Goal: Consume media (video, audio): Consume media (video, audio)

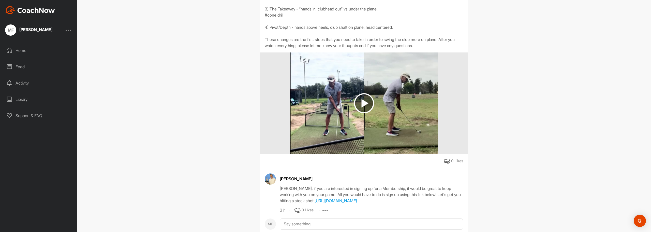
scroll to position [153, 0]
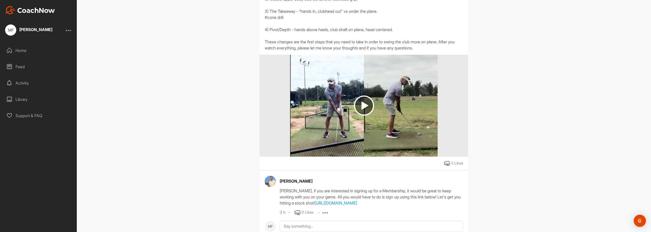
click at [358, 102] on img at bounding box center [364, 105] width 20 height 20
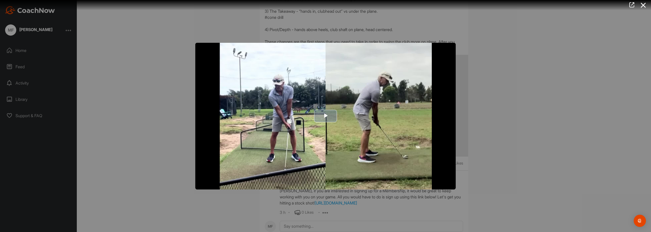
click at [326, 116] on span "Video Player" at bounding box center [326, 116] width 0 height 0
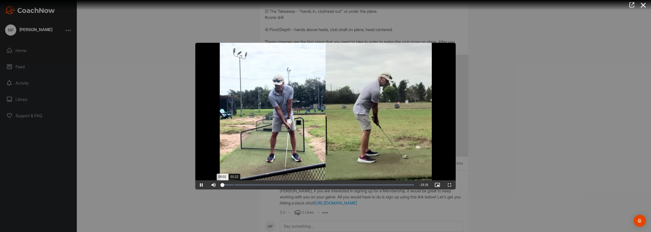
click at [234, 184] on div "Loaded : 1.21% 01:12 00:01" at bounding box center [318, 185] width 192 height 2
click at [243, 185] on div "02:04" at bounding box center [243, 185] width 0 height 2
drag, startPoint x: 233, startPoint y: 185, endPoint x: 224, endPoint y: 187, distance: 9.3
click at [224, 187] on div "24%" at bounding box center [227, 184] width 15 height 9
click at [202, 185] on span "Video Player" at bounding box center [201, 185] width 12 height 0
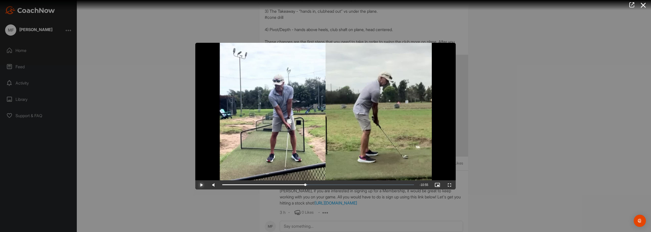
click at [203, 185] on span "Video Player" at bounding box center [201, 185] width 12 height 0
click at [202, 185] on span "Video Player" at bounding box center [201, 185] width 12 height 0
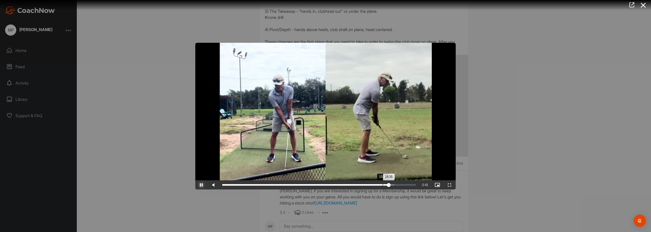
click at [383, 185] on div "Loaded : 89.03% 15:59 16:35" at bounding box center [319, 185] width 194 height 2
click at [385, 183] on div "Loaded : 89.18% 16:12 16:37" at bounding box center [319, 184] width 199 height 9
click at [388, 185] on div "16:29" at bounding box center [388, 185] width 0 height 2
click at [385, 185] on div "Loaded : 90.68% 16:11 16:33" at bounding box center [319, 185] width 194 height 2
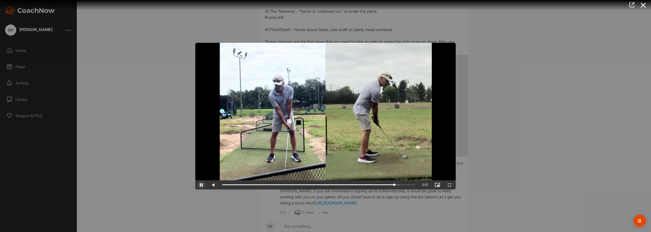
click at [201, 185] on span "Video Player" at bounding box center [201, 185] width 12 height 0
